Goal: Task Accomplishment & Management: Use online tool/utility

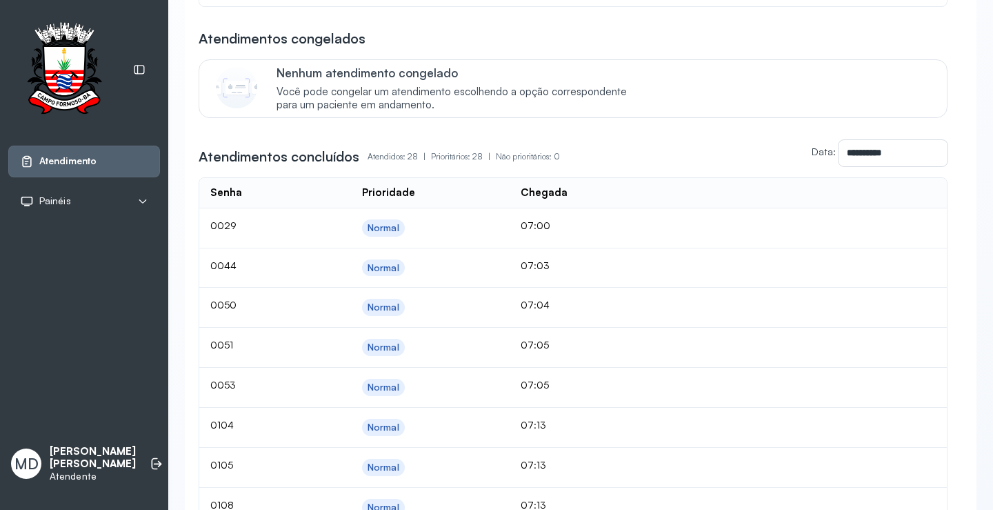
scroll to position [763, 0]
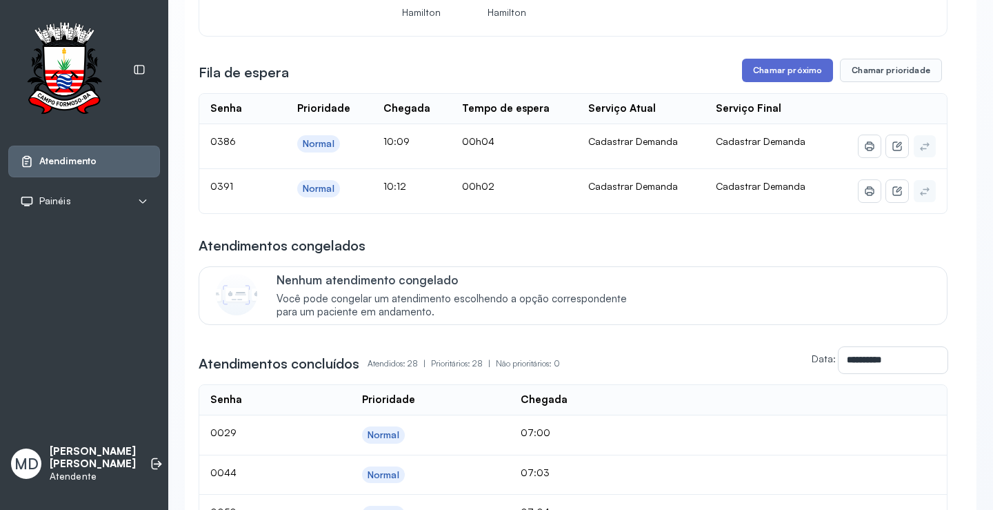
click at [765, 82] on button "Chamar próximo" at bounding box center [787, 70] width 91 height 23
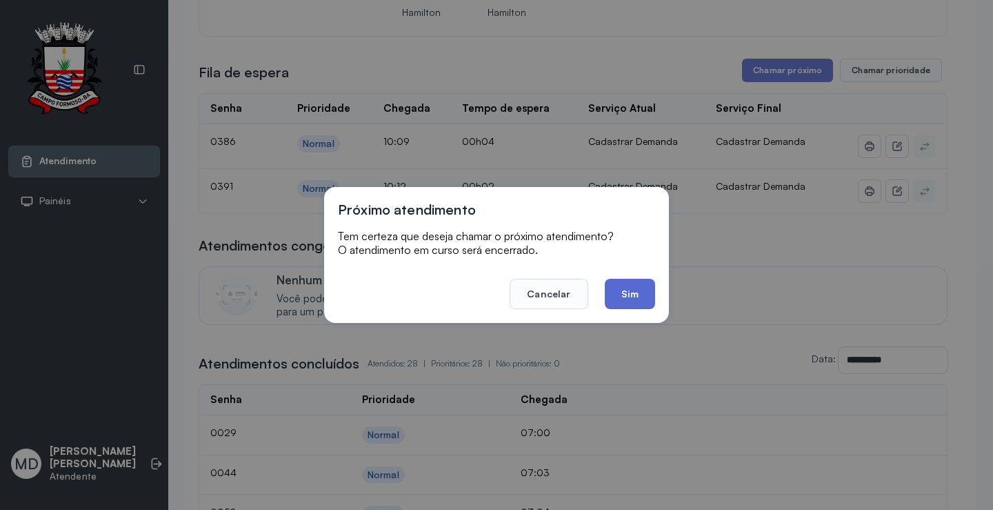
click at [622, 279] on button "Sim" at bounding box center [630, 294] width 50 height 30
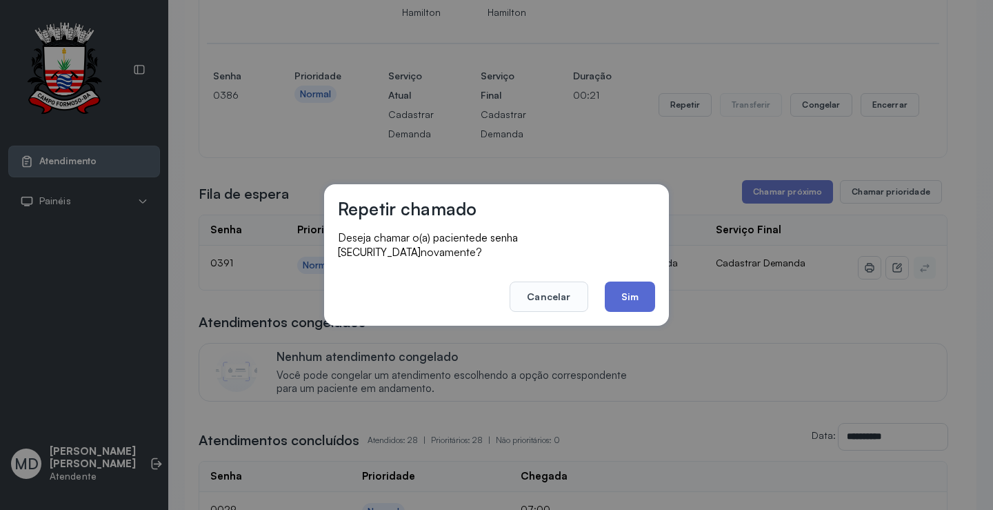
click at [628, 293] on button "Sim" at bounding box center [630, 296] width 50 height 30
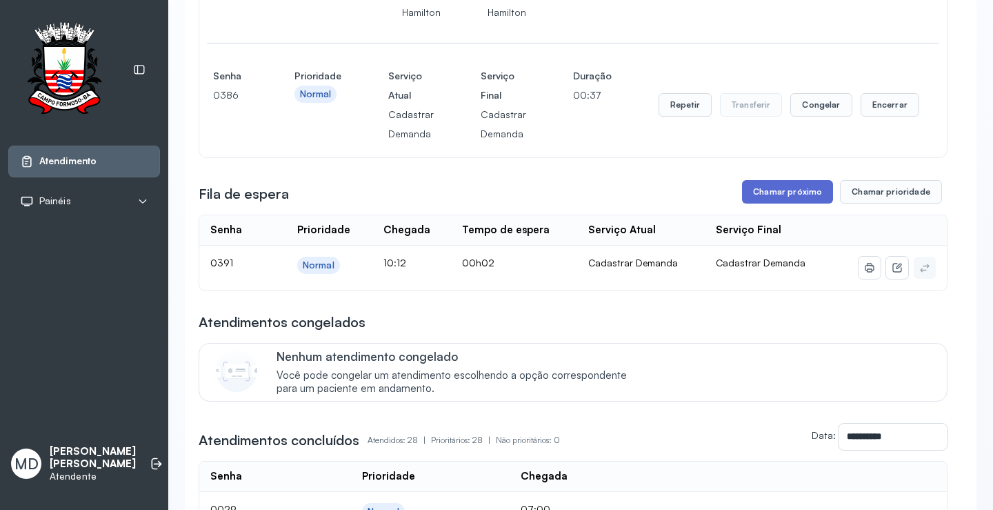
click at [801, 203] on button "Chamar próximo" at bounding box center [787, 191] width 91 height 23
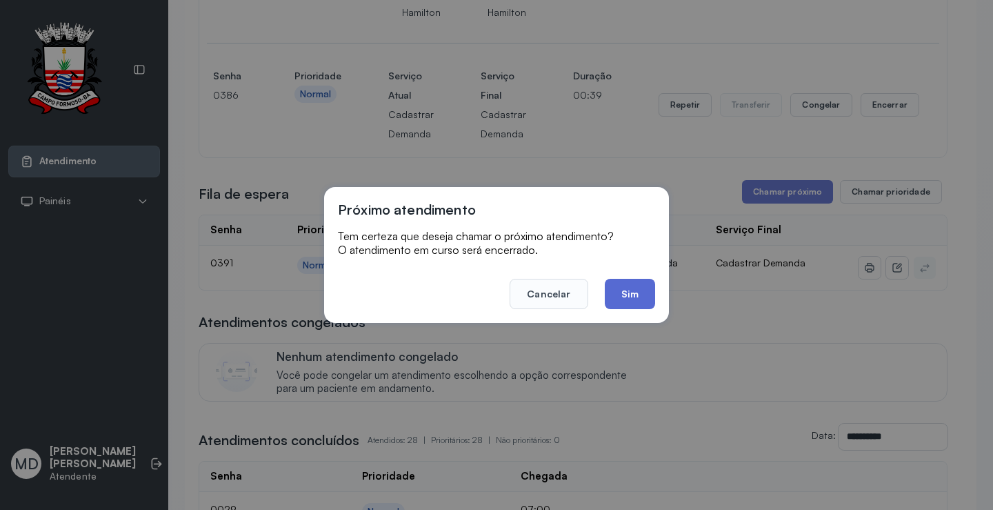
click at [629, 289] on button "Sim" at bounding box center [630, 294] width 50 height 30
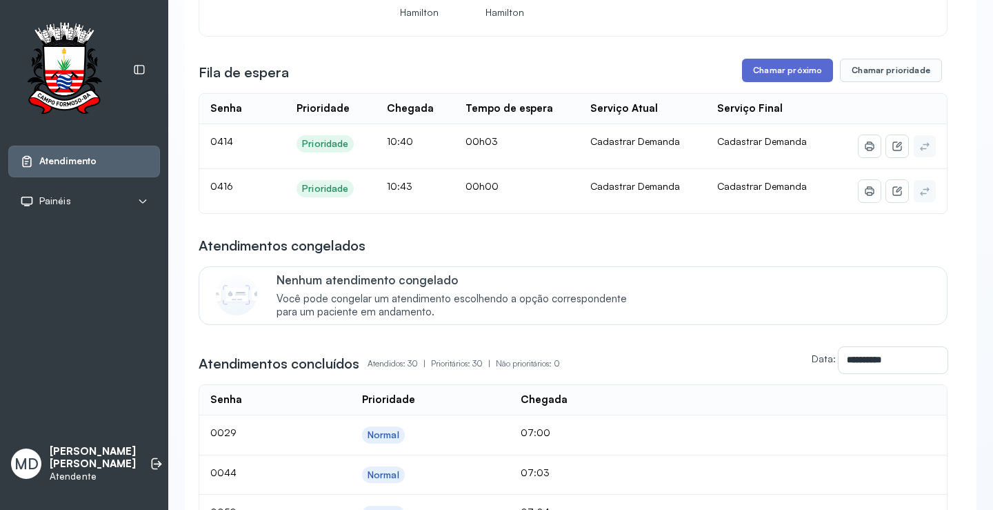
click at [772, 82] on button "Chamar próximo" at bounding box center [787, 70] width 91 height 23
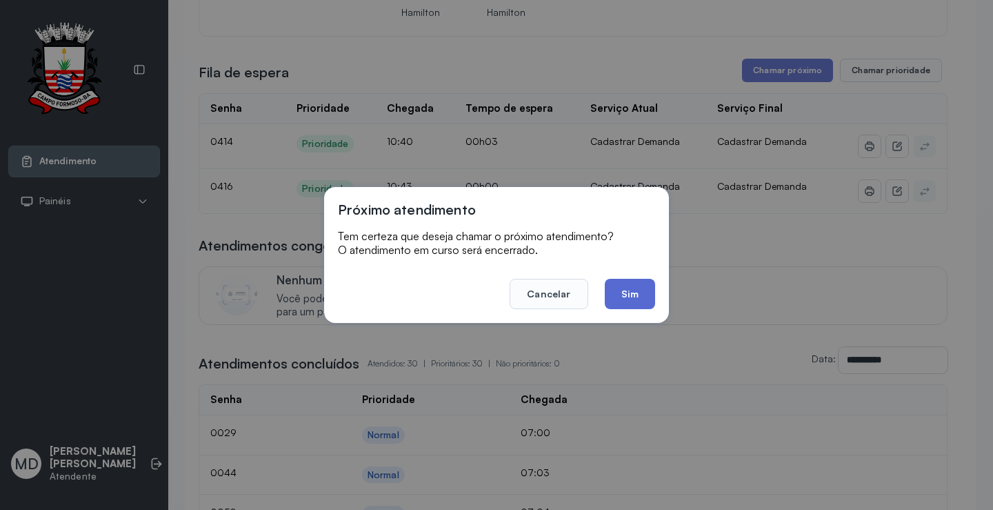
click at [628, 295] on button "Sim" at bounding box center [630, 294] width 50 height 30
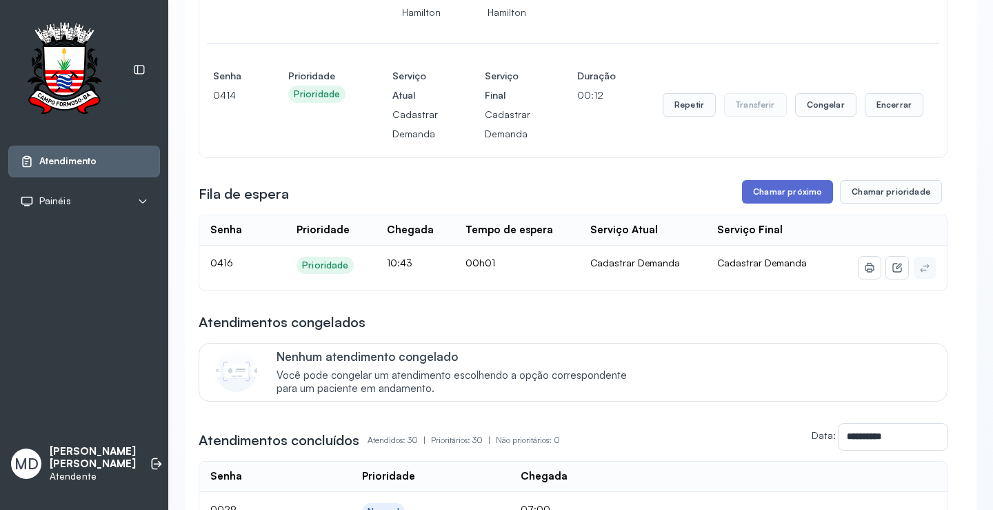
click at [785, 203] on button "Chamar próximo" at bounding box center [787, 191] width 91 height 23
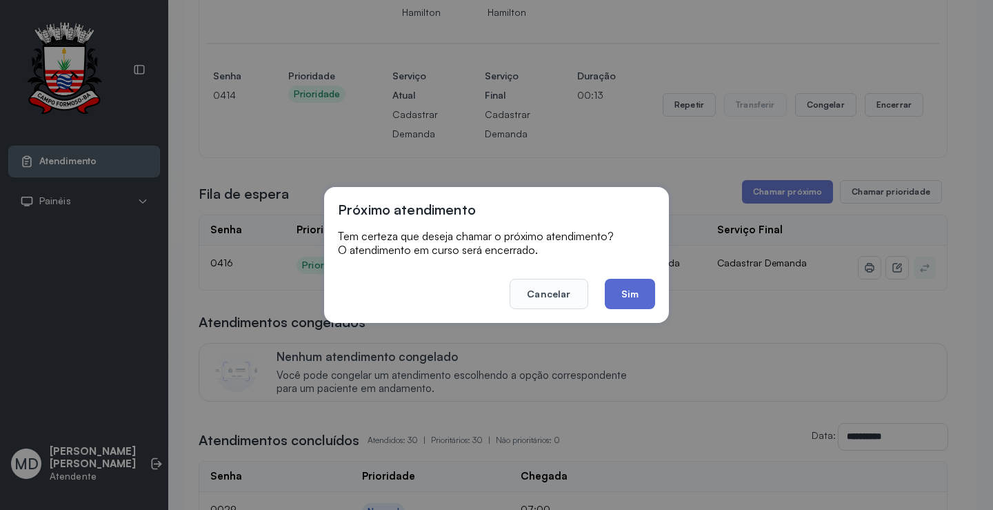
click at [642, 288] on button "Sim" at bounding box center [630, 294] width 50 height 30
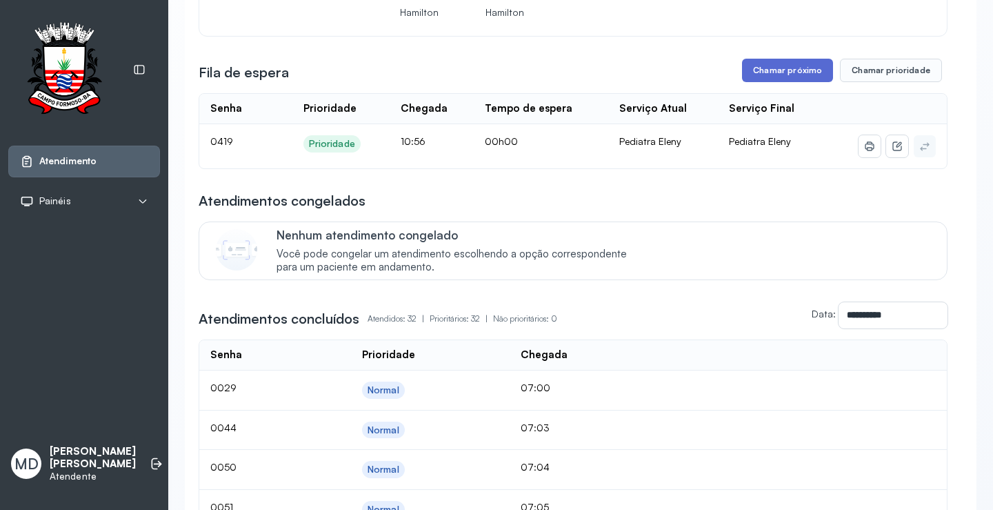
click at [783, 82] on button "Chamar próximo" at bounding box center [787, 70] width 91 height 23
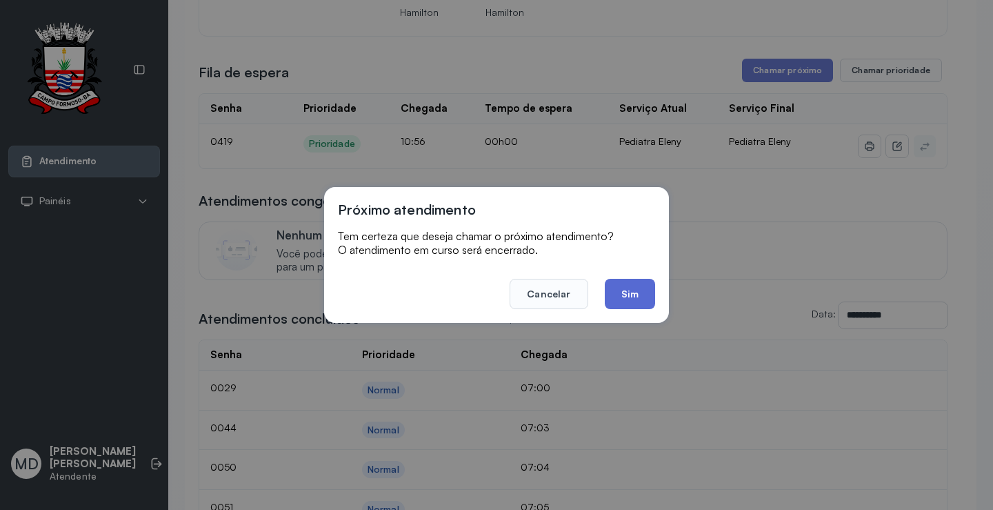
click at [629, 299] on button "Sim" at bounding box center [630, 294] width 50 height 30
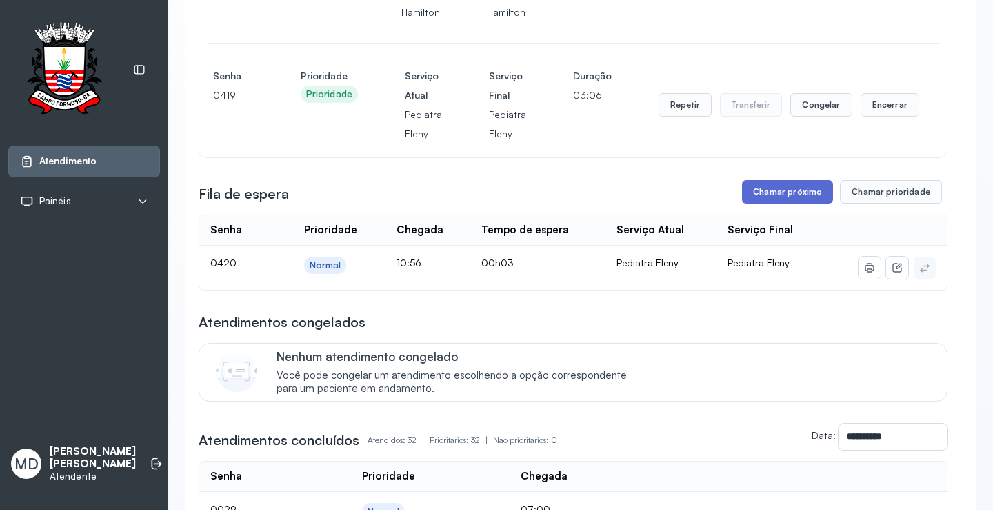
click at [803, 203] on button "Chamar próximo" at bounding box center [787, 191] width 91 height 23
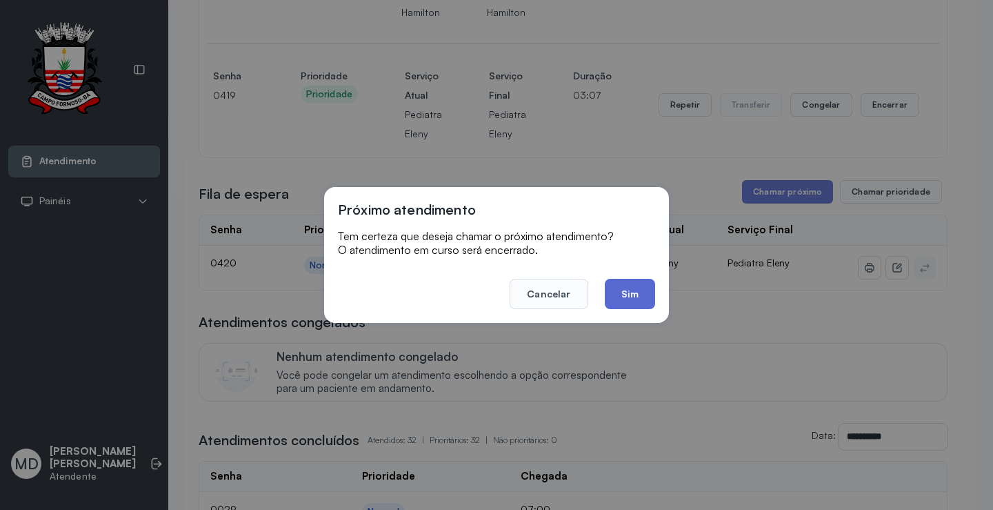
click at [637, 292] on button "Sim" at bounding box center [630, 294] width 50 height 30
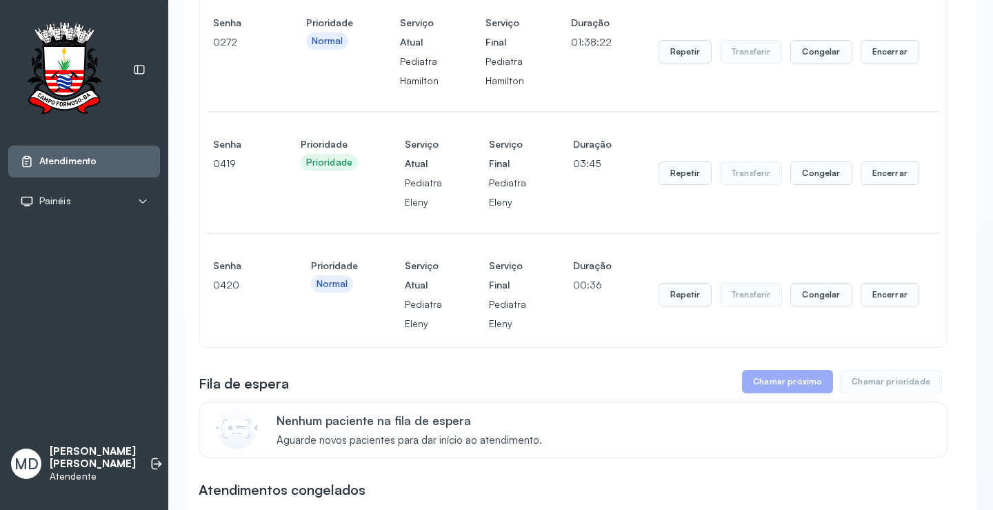
scroll to position [694, 0]
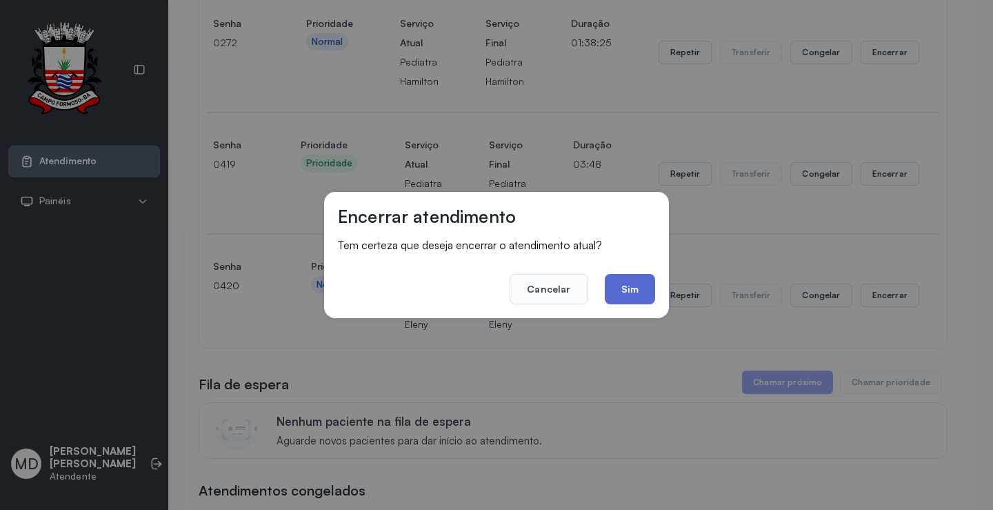
click at [640, 286] on button "Sim" at bounding box center [630, 289] width 50 height 30
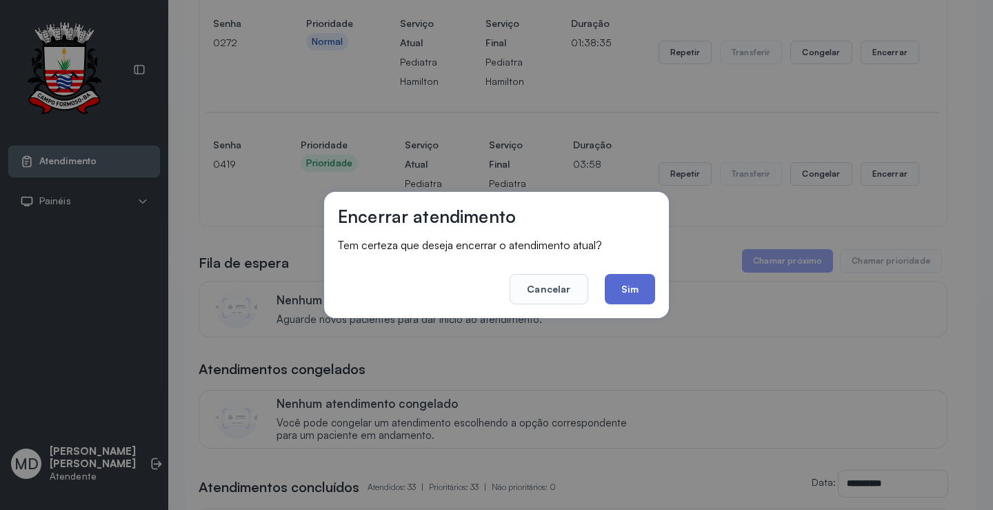
click at [650, 298] on button "Sim" at bounding box center [630, 289] width 50 height 30
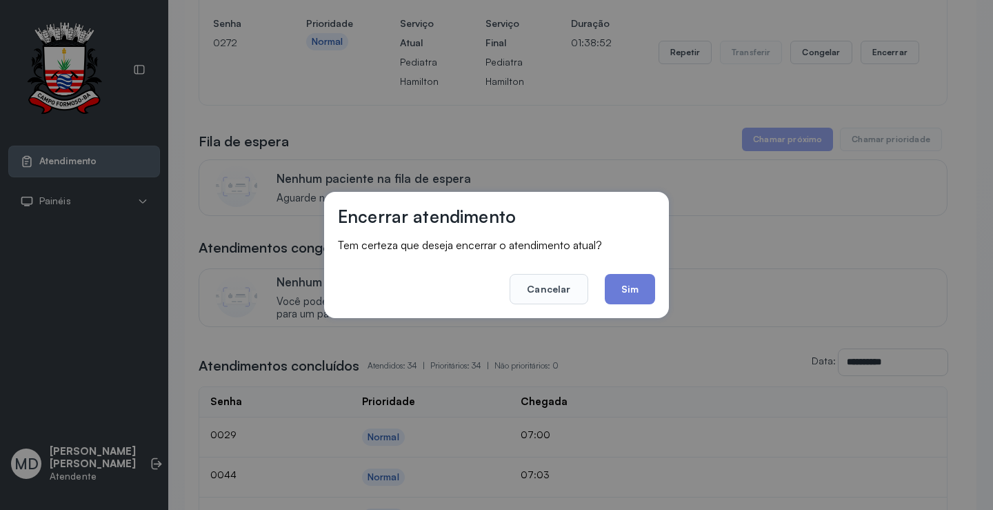
click at [620, 292] on button "Sim" at bounding box center [630, 289] width 50 height 30
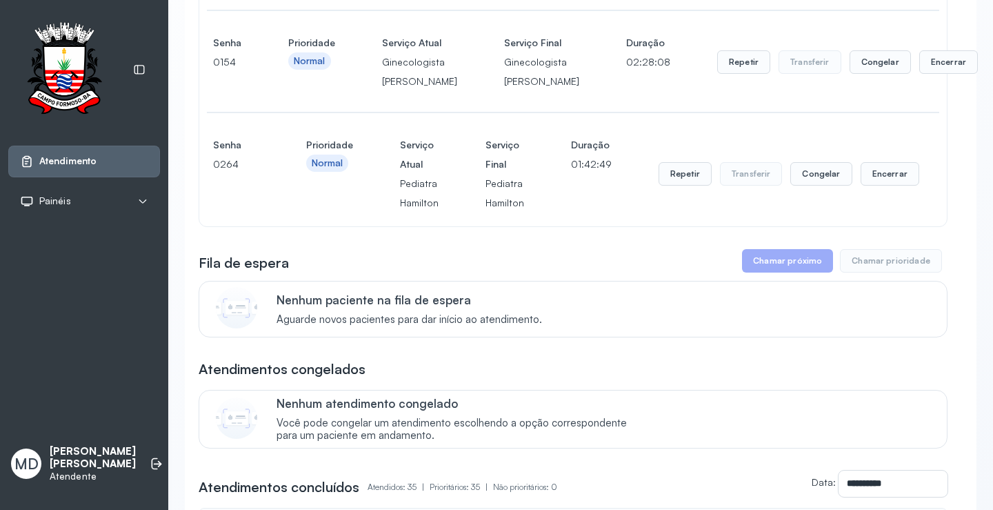
scroll to position [418, 0]
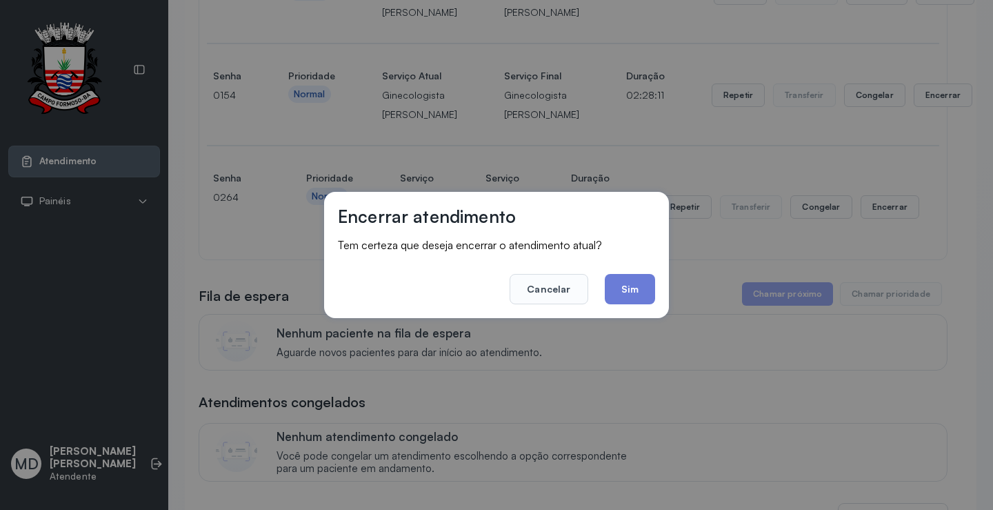
click at [633, 289] on button "Sim" at bounding box center [630, 289] width 50 height 30
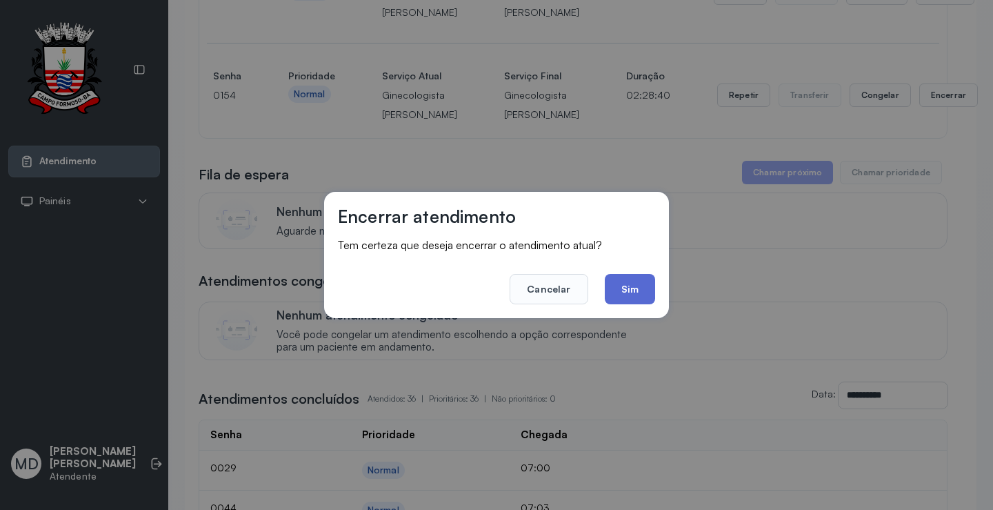
click at [620, 290] on button "Sim" at bounding box center [630, 289] width 50 height 30
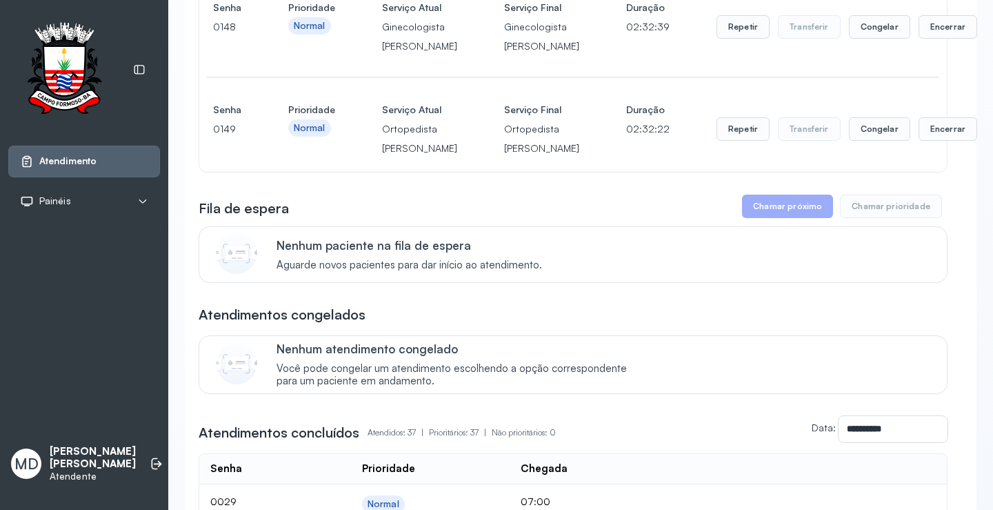
scroll to position [280, 0]
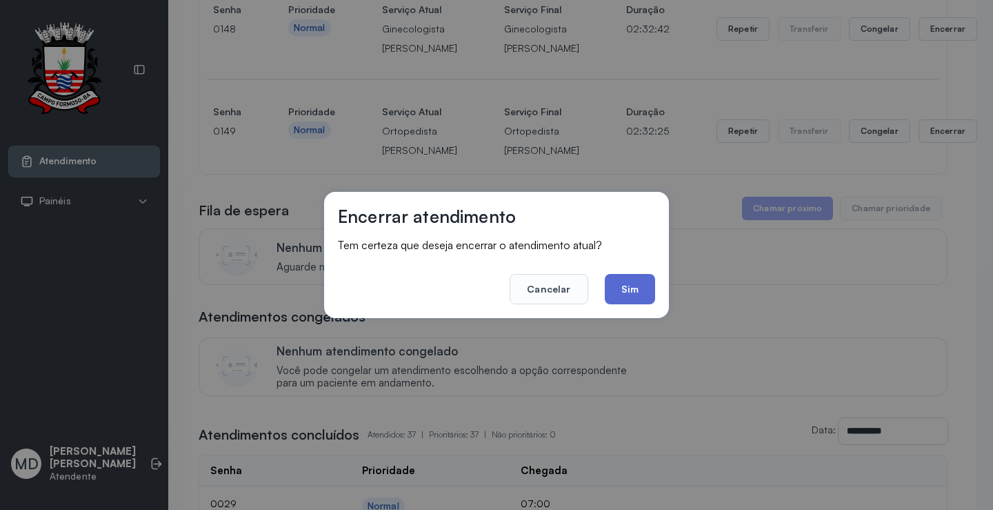
click at [627, 285] on button "Sim" at bounding box center [630, 289] width 50 height 30
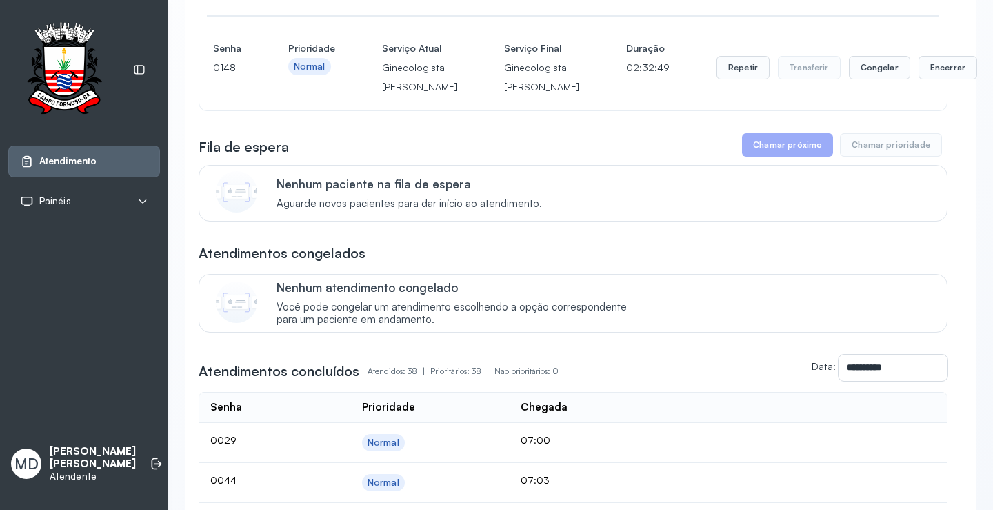
scroll to position [211, 0]
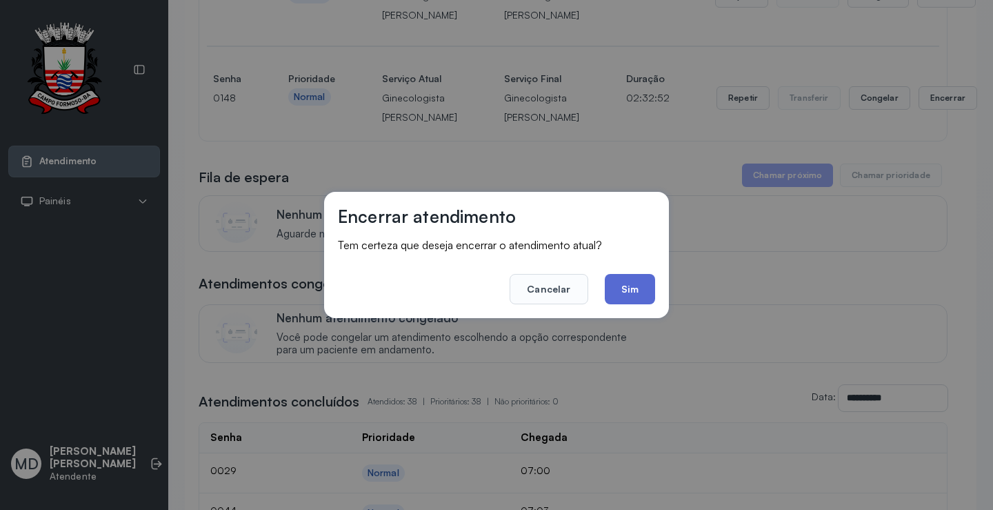
click at [626, 296] on button "Sim" at bounding box center [630, 289] width 50 height 30
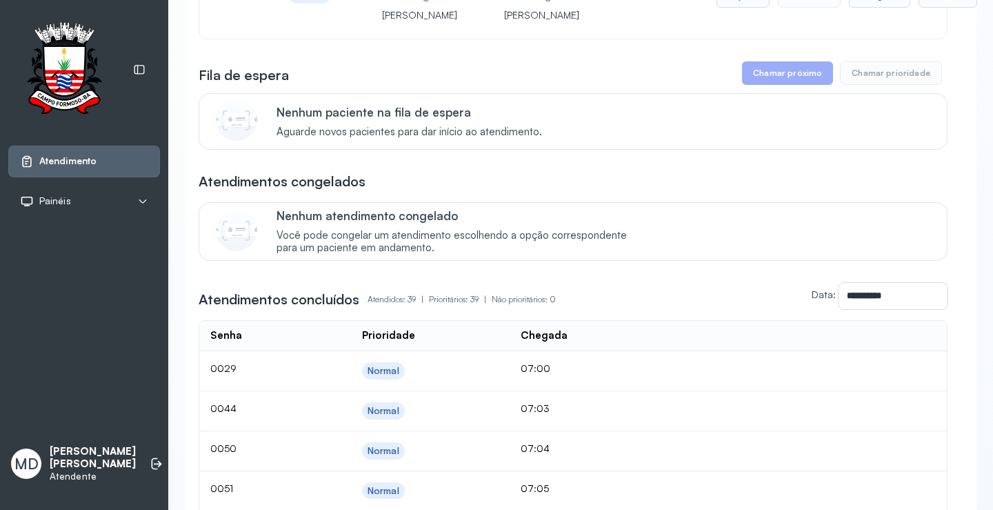
click at [808, 85] on button "Chamar próximo" at bounding box center [787, 72] width 91 height 23
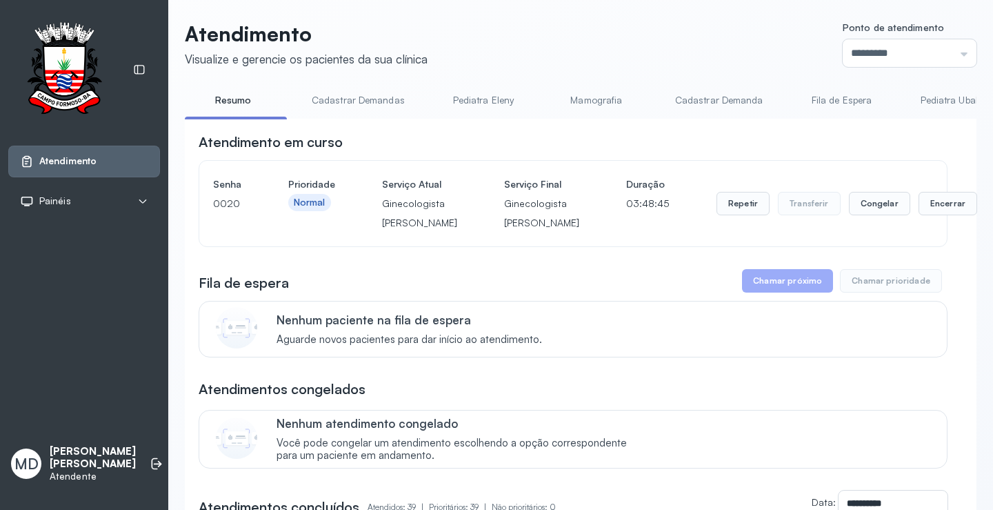
scroll to position [0, 0]
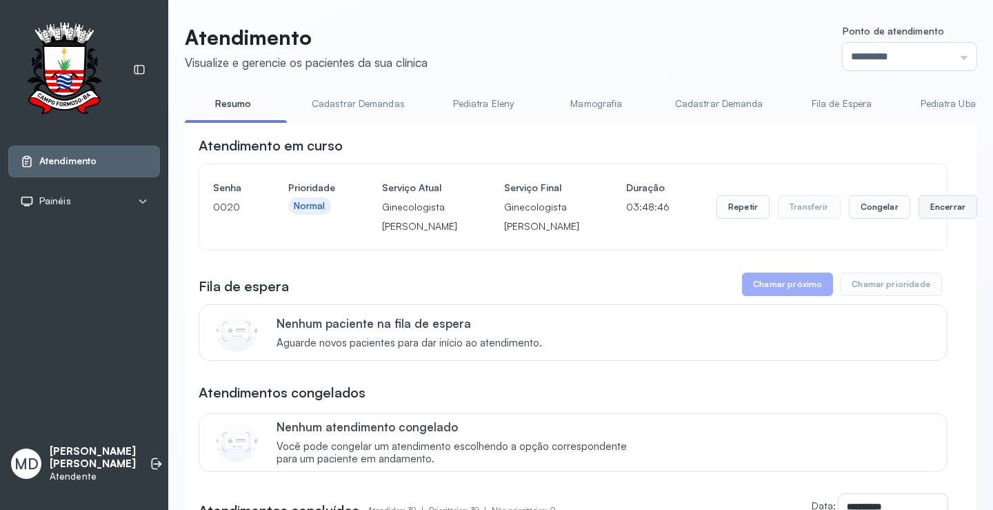
click at [919, 214] on button "Encerrar" at bounding box center [948, 206] width 59 height 23
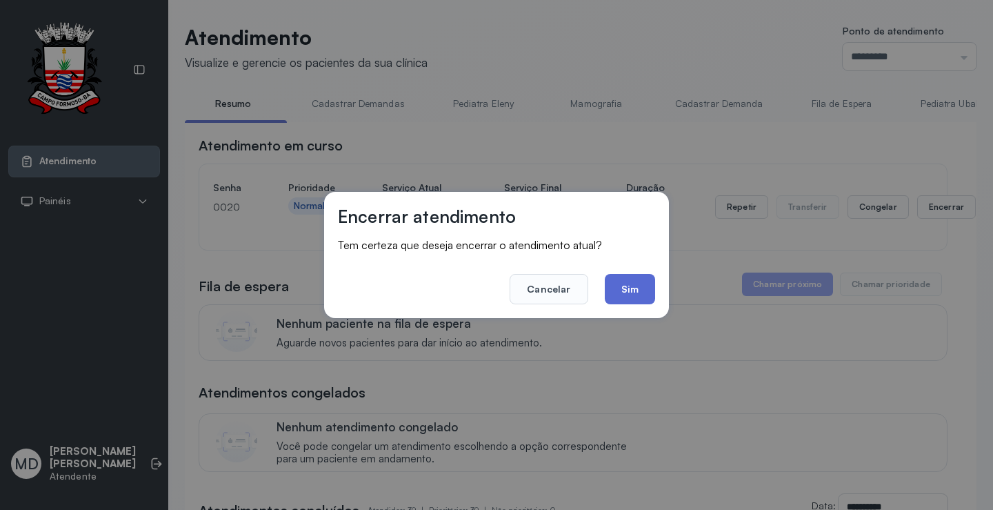
click at [623, 280] on button "Sim" at bounding box center [630, 289] width 50 height 30
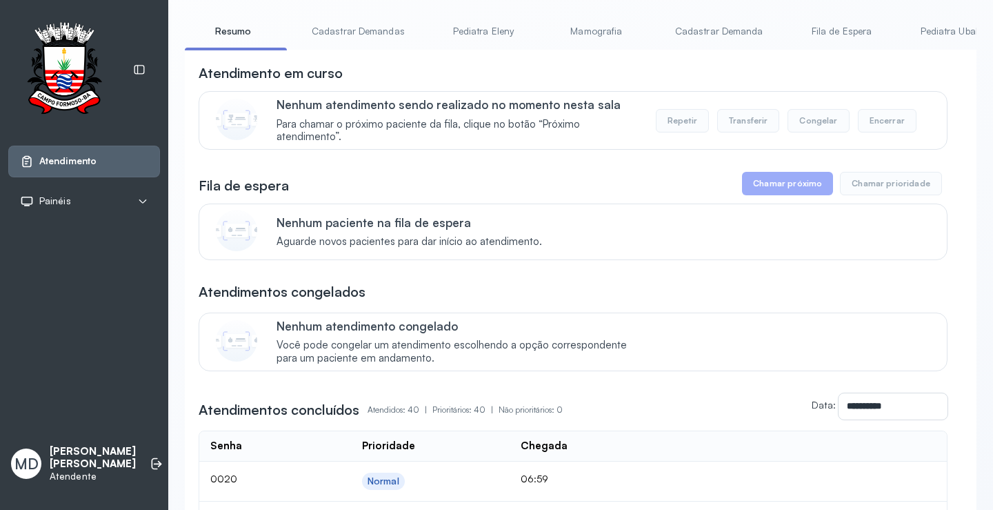
scroll to position [138, 0]
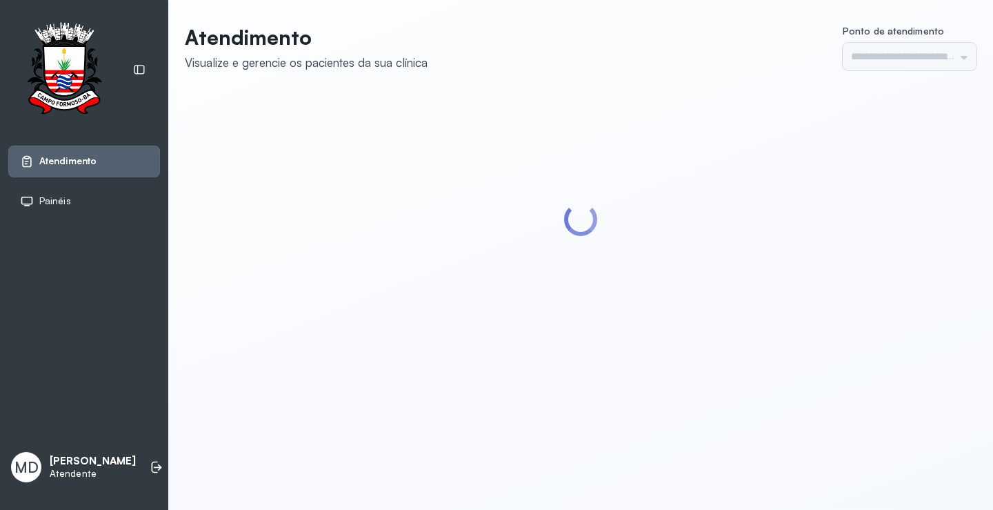
type input "*********"
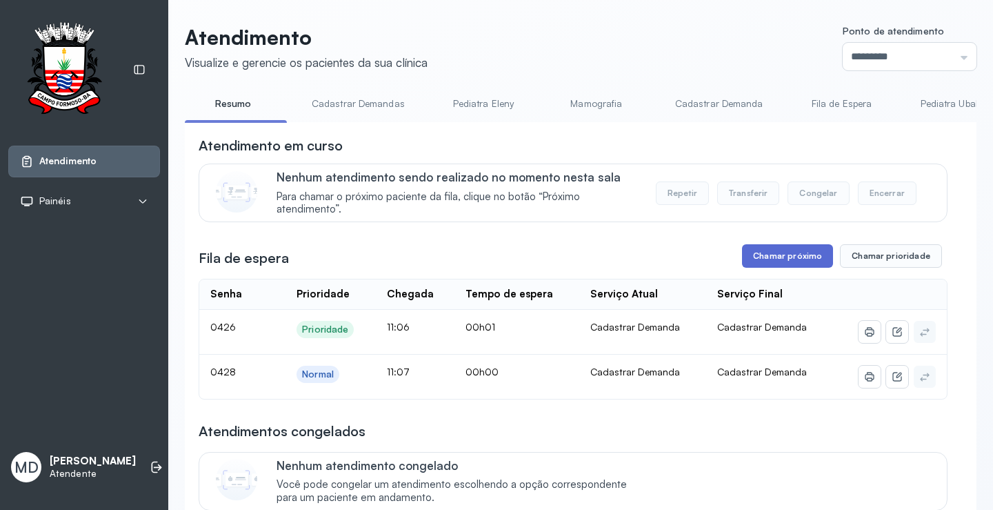
click at [795, 262] on button "Chamar próximo" at bounding box center [787, 255] width 91 height 23
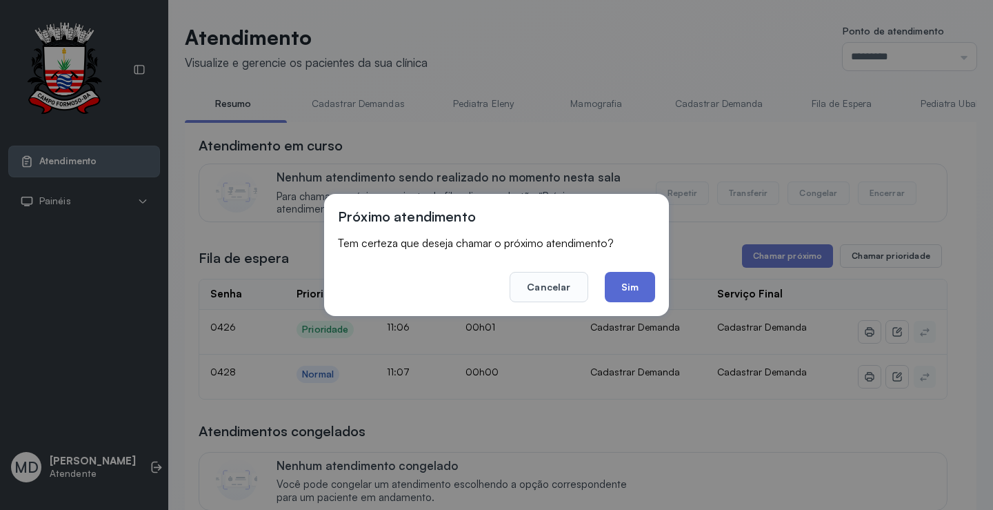
click at [629, 285] on button "Sim" at bounding box center [630, 287] width 50 height 30
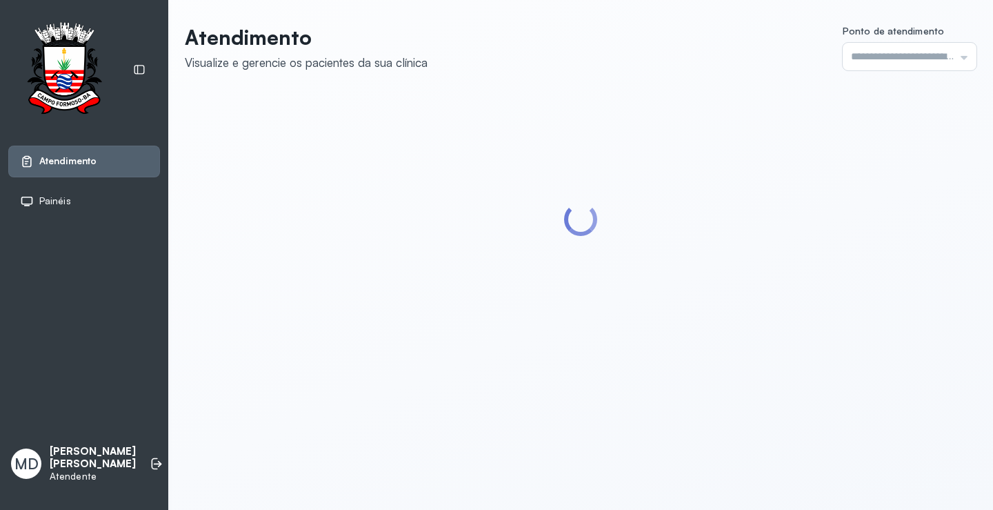
type input "*********"
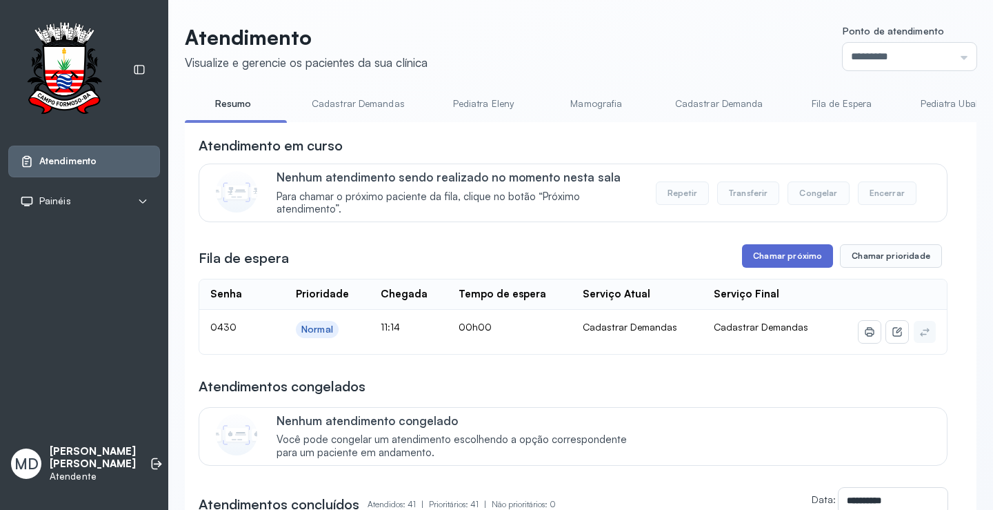
click at [800, 255] on button "Chamar próximo" at bounding box center [787, 255] width 91 height 23
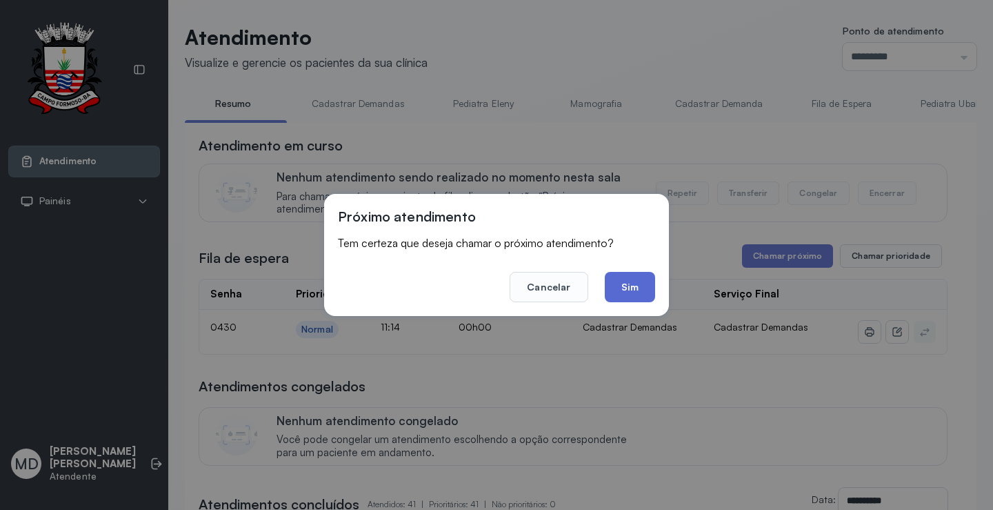
click at [639, 286] on button "Sim" at bounding box center [630, 287] width 50 height 30
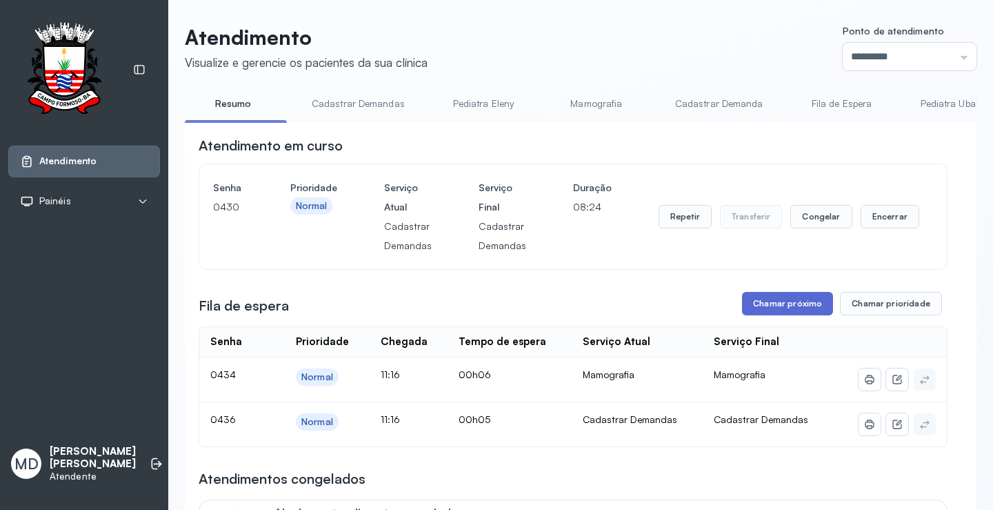
click at [777, 311] on button "Chamar próximo" at bounding box center [787, 303] width 91 height 23
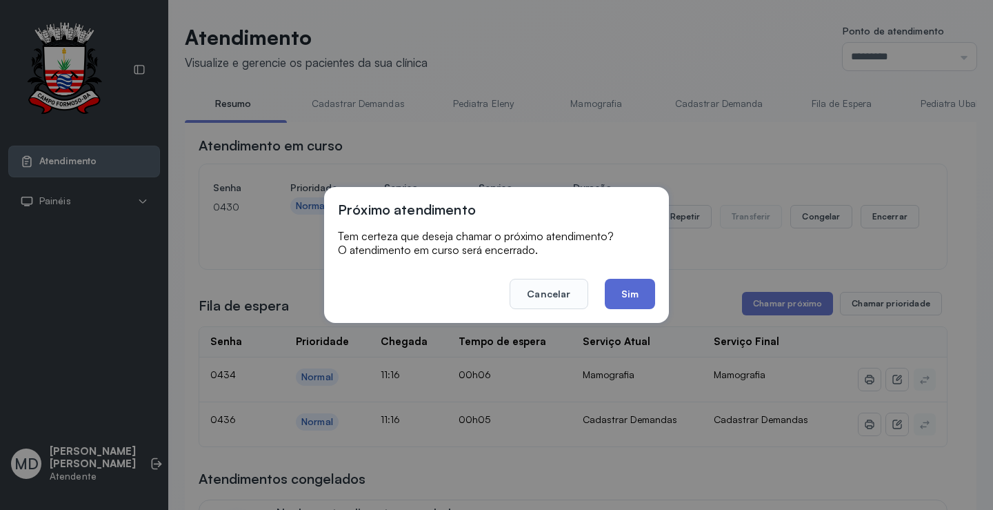
click at [635, 293] on button "Sim" at bounding box center [630, 294] width 50 height 30
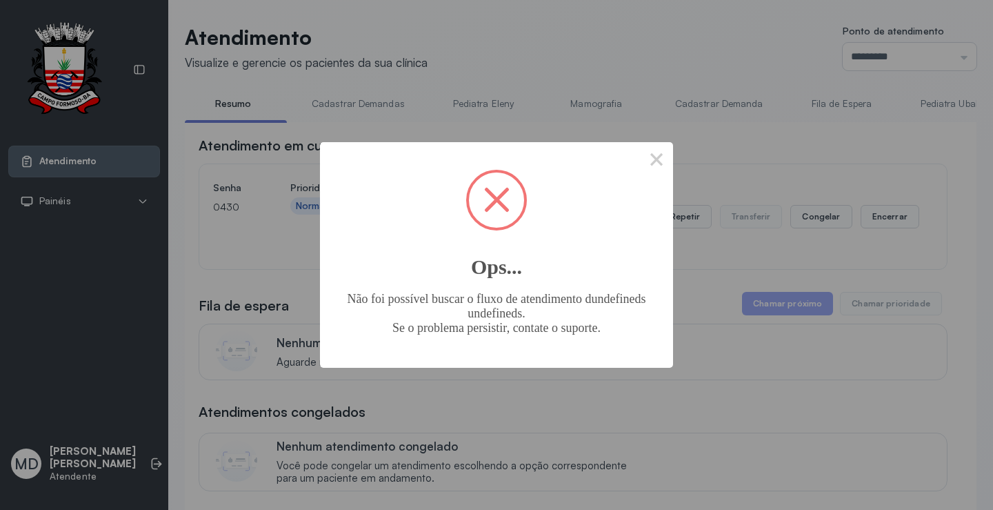
click at [495, 201] on span at bounding box center [497, 200] width 26 height 26
click at [657, 158] on button "×" at bounding box center [656, 158] width 33 height 33
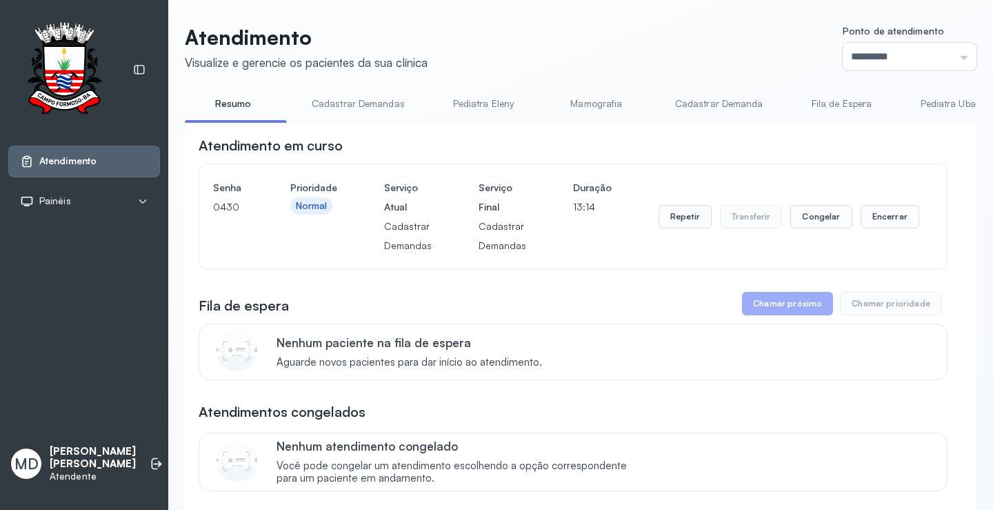
click at [772, 307] on button "Chamar próximo" at bounding box center [787, 303] width 91 height 23
click at [875, 221] on button "Encerrar" at bounding box center [890, 216] width 59 height 23
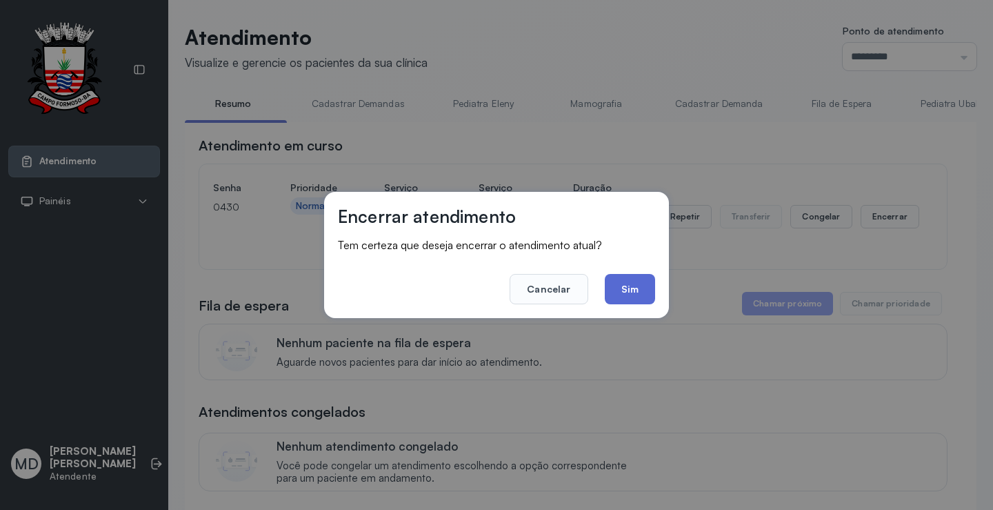
click at [629, 290] on button "Sim" at bounding box center [630, 289] width 50 height 30
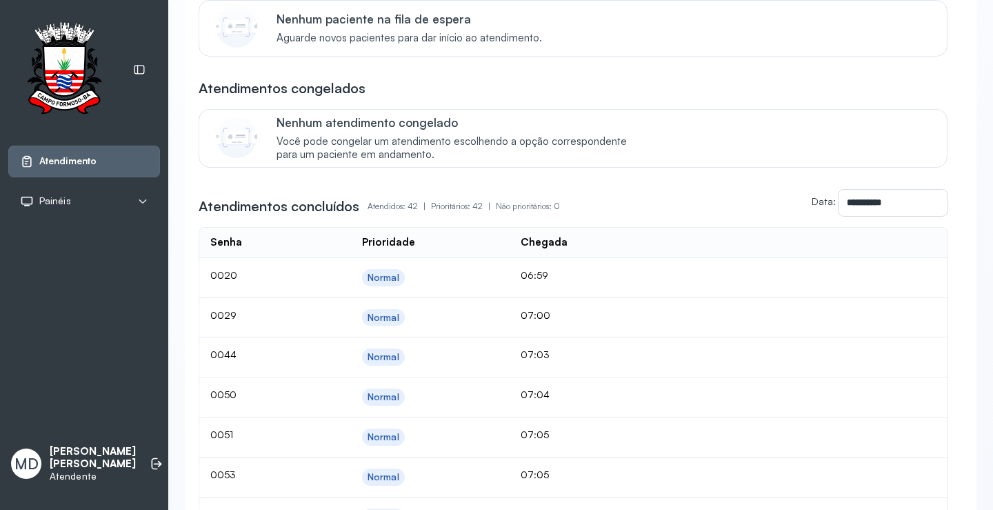
scroll to position [69, 0]
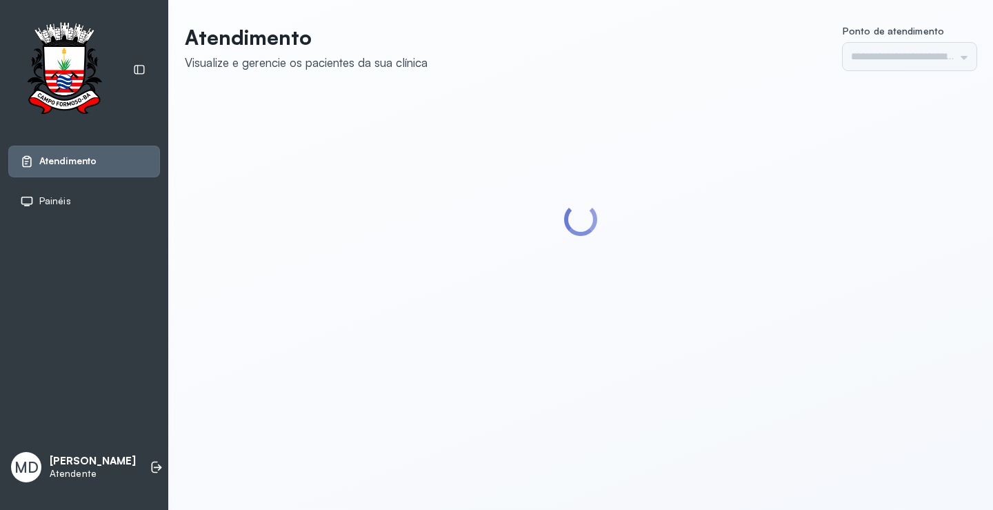
type input "*********"
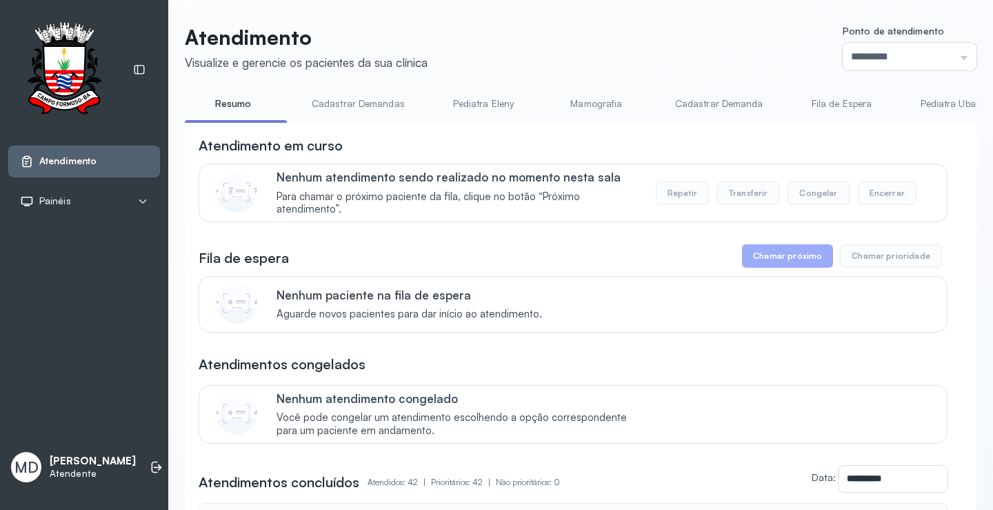
click at [882, 197] on button "Encerrar" at bounding box center [887, 192] width 59 height 23
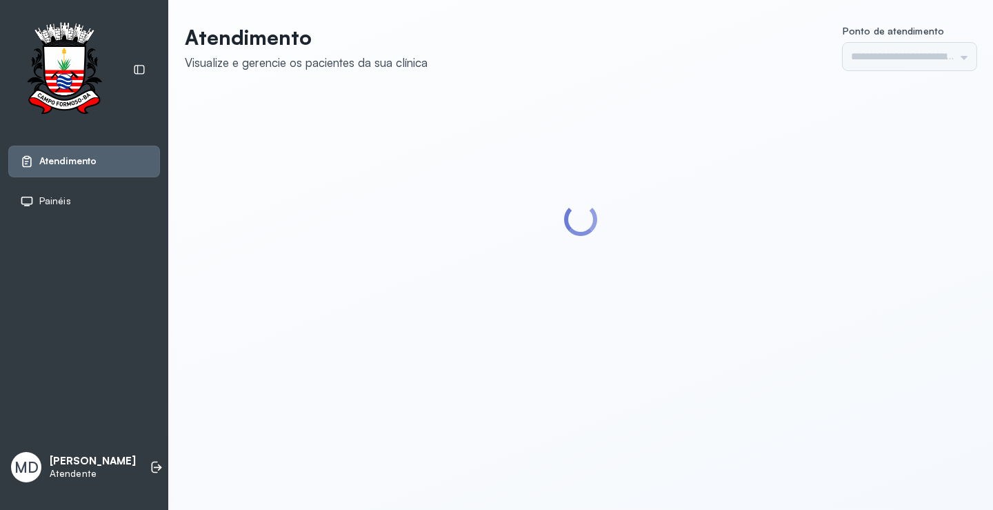
type input "*********"
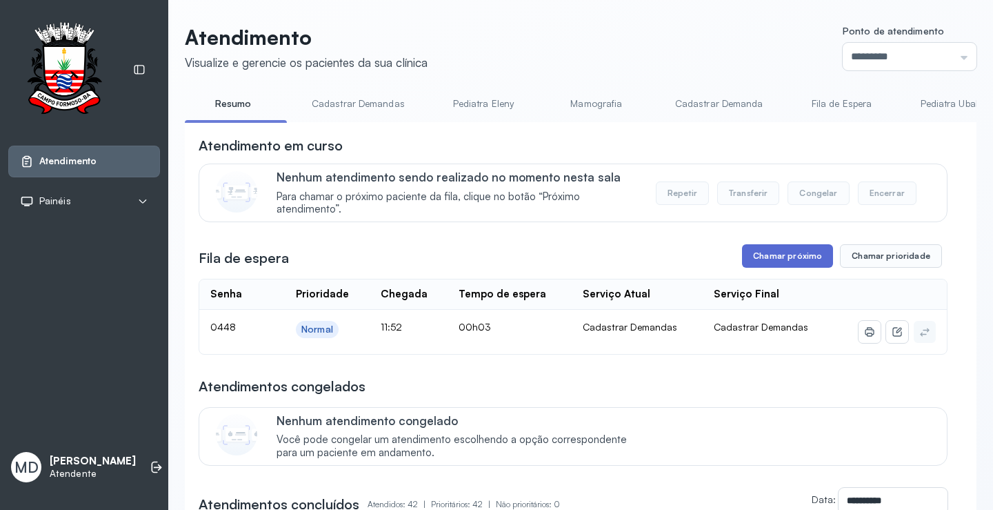
click at [808, 257] on button "Chamar próximo" at bounding box center [787, 255] width 91 height 23
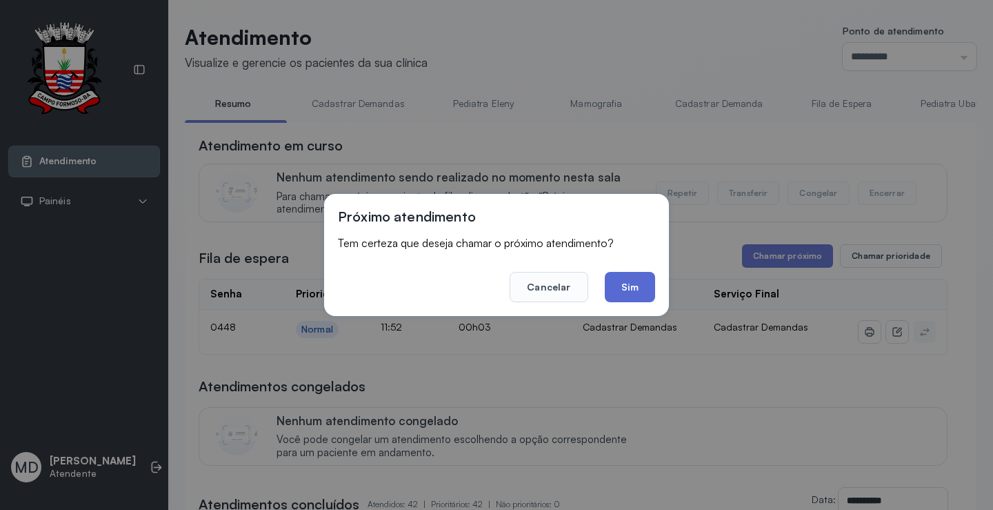
click at [631, 286] on button "Sim" at bounding box center [630, 287] width 50 height 30
